Goal: Task Accomplishment & Management: Complete application form

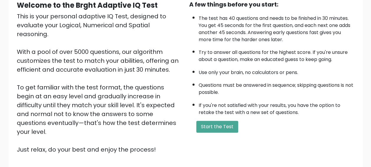
scroll to position [61, 0]
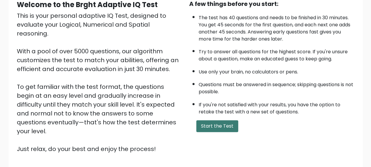
click at [221, 126] on button "Start the Test" at bounding box center [217, 126] width 42 height 12
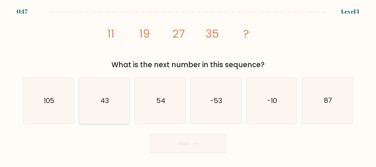
click at [100, 98] on icon "43" at bounding box center [104, 100] width 46 height 46
click at [188, 85] on input "b. 43" at bounding box center [188, 83] width 0 height 1
radio input "true"
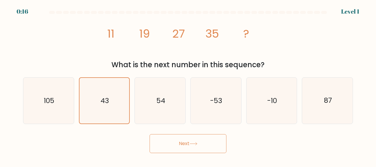
click at [192, 148] on button "Next" at bounding box center [187, 143] width 77 height 19
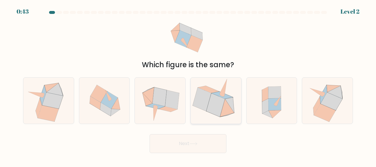
click at [217, 90] on icon at bounding box center [215, 100] width 47 height 46
click at [188, 85] on input "d." at bounding box center [188, 83] width 0 height 1
radio input "true"
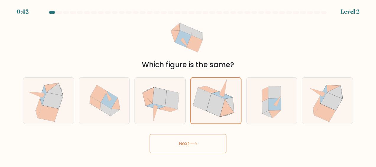
click at [184, 143] on button "Next" at bounding box center [187, 143] width 77 height 19
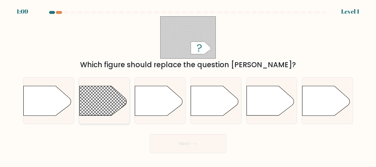
click at [97, 98] on rect at bounding box center [72, 76] width 131 height 100
click at [188, 85] on input "b." at bounding box center [188, 83] width 0 height 1
radio input "true"
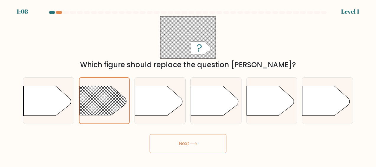
click at [179, 141] on button "Next" at bounding box center [187, 143] width 77 height 19
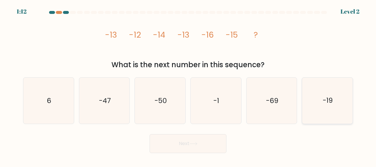
click at [333, 98] on icon "-19" at bounding box center [327, 100] width 46 height 46
click at [188, 85] on input "f. -19" at bounding box center [188, 83] width 0 height 1
radio input "true"
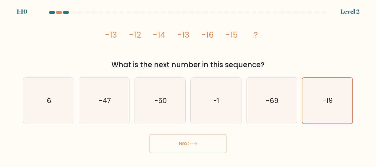
click at [199, 140] on button "Next" at bounding box center [187, 143] width 77 height 19
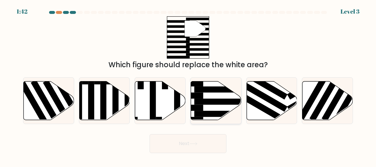
click at [202, 103] on rect at bounding box center [221, 101] width 55 height 6
click at [188, 85] on input "d." at bounding box center [188, 83] width 0 height 1
radio input "true"
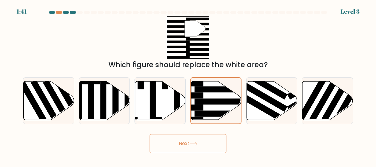
click at [188, 141] on button "Next" at bounding box center [187, 143] width 77 height 19
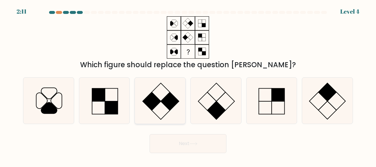
click at [154, 103] on rect at bounding box center [151, 101] width 18 height 18
click at [188, 85] on input "c." at bounding box center [188, 83] width 0 height 1
radio input "true"
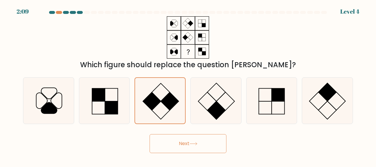
click at [162, 148] on button "Next" at bounding box center [187, 143] width 77 height 19
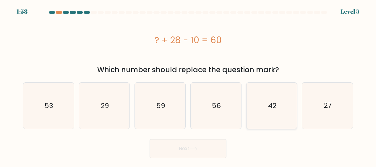
click at [278, 126] on icon "42" at bounding box center [271, 105] width 46 height 46
click at [188, 85] on input "e. 42" at bounding box center [188, 83] width 0 height 1
radio input "true"
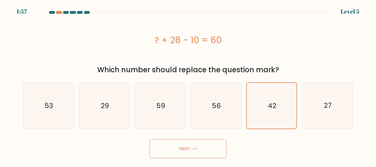
click at [208, 144] on button "Next" at bounding box center [187, 148] width 77 height 19
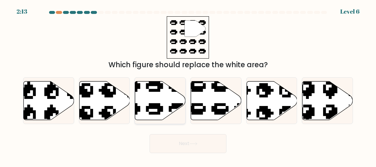
click at [161, 102] on icon at bounding box center [160, 100] width 51 height 39
click at [188, 85] on input "c." at bounding box center [188, 83] width 0 height 1
radio input "true"
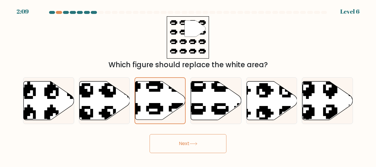
click at [197, 137] on button "Next" at bounding box center [187, 143] width 77 height 19
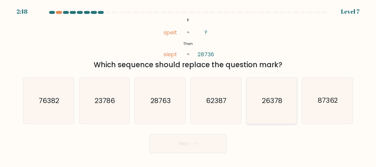
click at [292, 97] on icon "26378" at bounding box center [271, 100] width 46 height 46
click at [188, 85] on input "e. 26378" at bounding box center [188, 83] width 0 height 1
radio input "true"
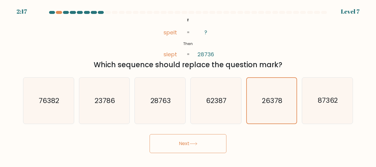
click at [206, 146] on button "Next" at bounding box center [187, 143] width 77 height 19
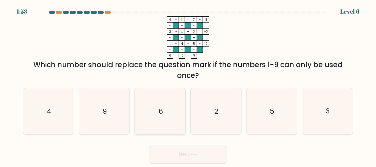
click at [167, 103] on icon "6" at bounding box center [160, 111] width 46 height 46
click at [188, 85] on input "c. 6" at bounding box center [188, 83] width 0 height 1
radio input "true"
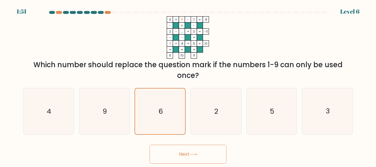
click at [174, 160] on button "Next" at bounding box center [187, 153] width 77 height 19
drag, startPoint x: 174, startPoint y: 160, endPoint x: 180, endPoint y: 91, distance: 69.7
click at [180, 91] on form at bounding box center [188, 87] width 376 height 152
click at [178, 161] on button "Next" at bounding box center [187, 153] width 77 height 19
click at [210, 154] on button "Next" at bounding box center [187, 153] width 77 height 19
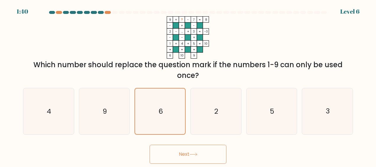
click at [180, 155] on button "Next" at bounding box center [187, 153] width 77 height 19
click at [197, 150] on button "Next" at bounding box center [187, 153] width 77 height 19
click at [210, 157] on button "Next" at bounding box center [187, 153] width 77 height 19
click at [216, 111] on text "2" at bounding box center [216, 110] width 4 height 9
click at [188, 85] on input "d. 2" at bounding box center [188, 83] width 0 height 1
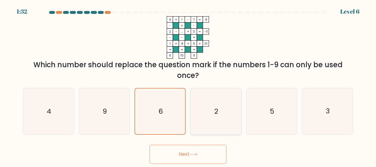
radio input "true"
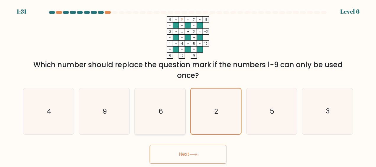
click at [171, 103] on icon "6" at bounding box center [160, 111] width 46 height 46
click at [188, 85] on input "c. 6" at bounding box center [188, 83] width 0 height 1
radio input "true"
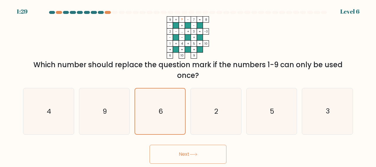
click at [182, 146] on button "Next" at bounding box center [187, 153] width 77 height 19
click at [192, 154] on icon at bounding box center [193, 153] width 8 height 3
